Goal: Information Seeking & Learning: Learn about a topic

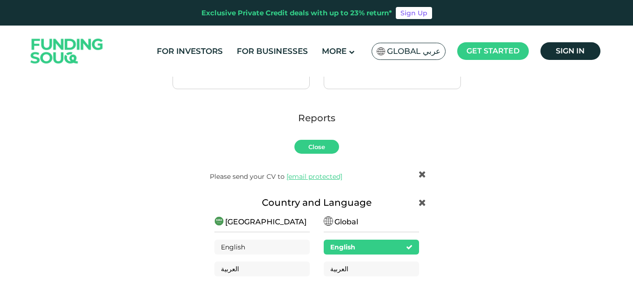
scroll to position [2421, 0]
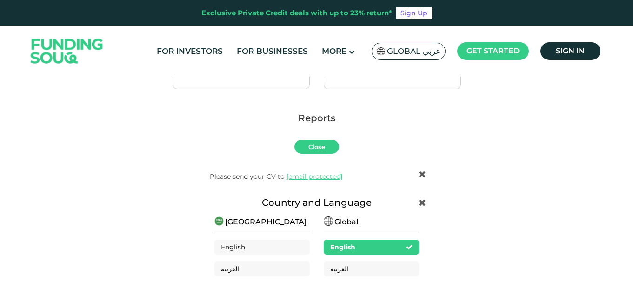
click at [464, 26] on div "For Investors For Businesses More About Us Global عربي" at bounding box center [316, 51] width 577 height 51
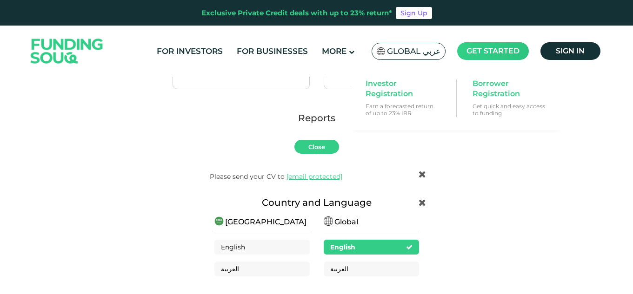
click at [482, 45] on main "Get started" at bounding box center [493, 51] width 72 height 18
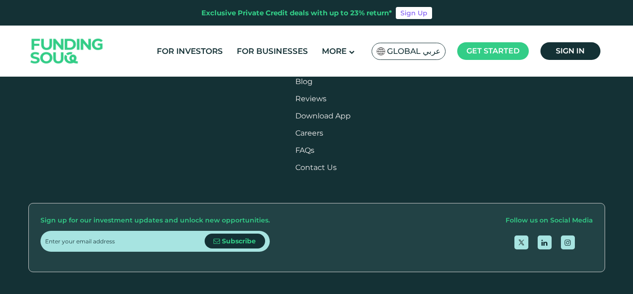
scroll to position [2011, 0]
